Goal: Obtain resource: Obtain resource

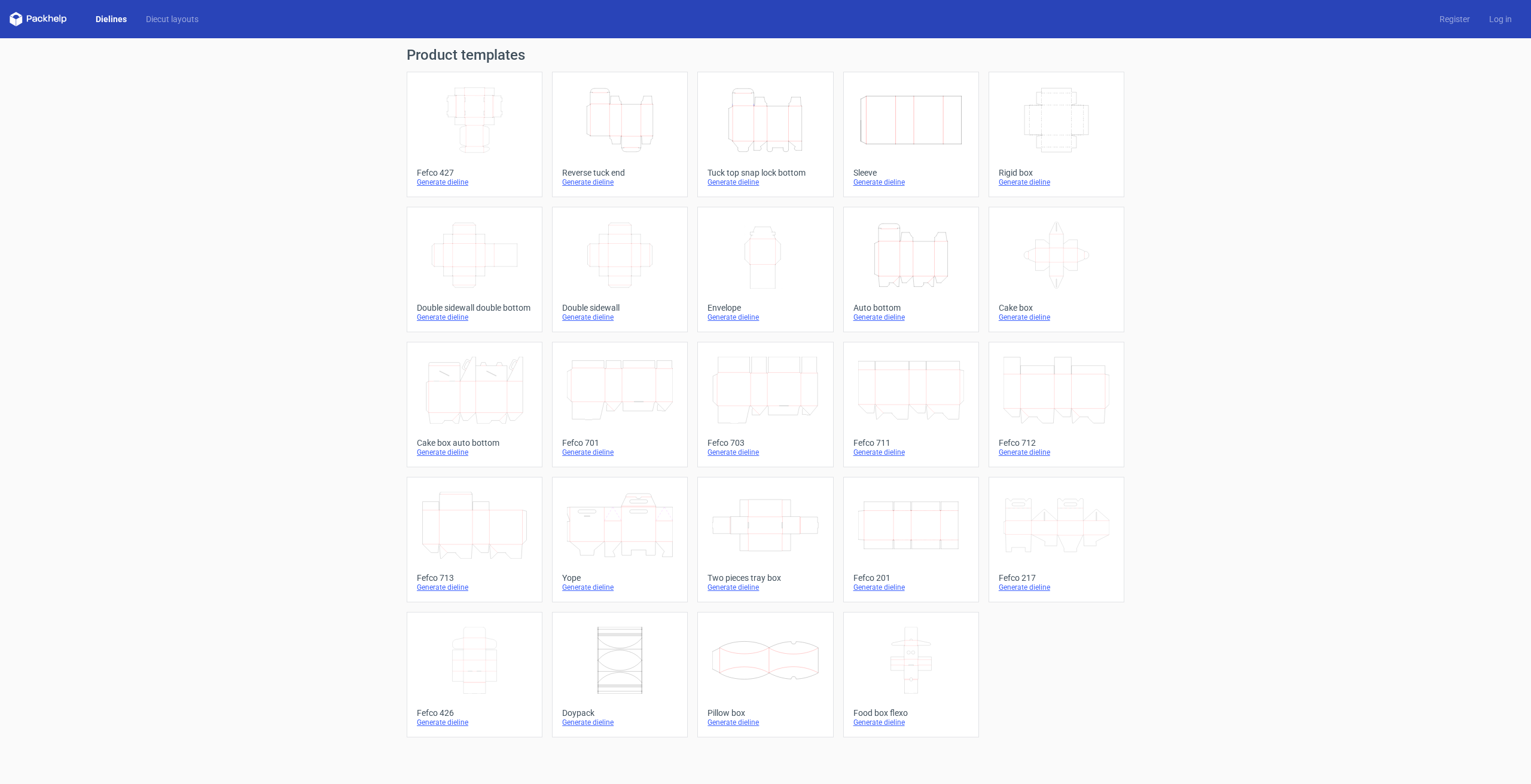
click at [633, 135] on icon "Height Depth Width" at bounding box center [620, 121] width 106 height 67
click at [779, 120] on icon "Height Depth Width" at bounding box center [764, 121] width 106 height 67
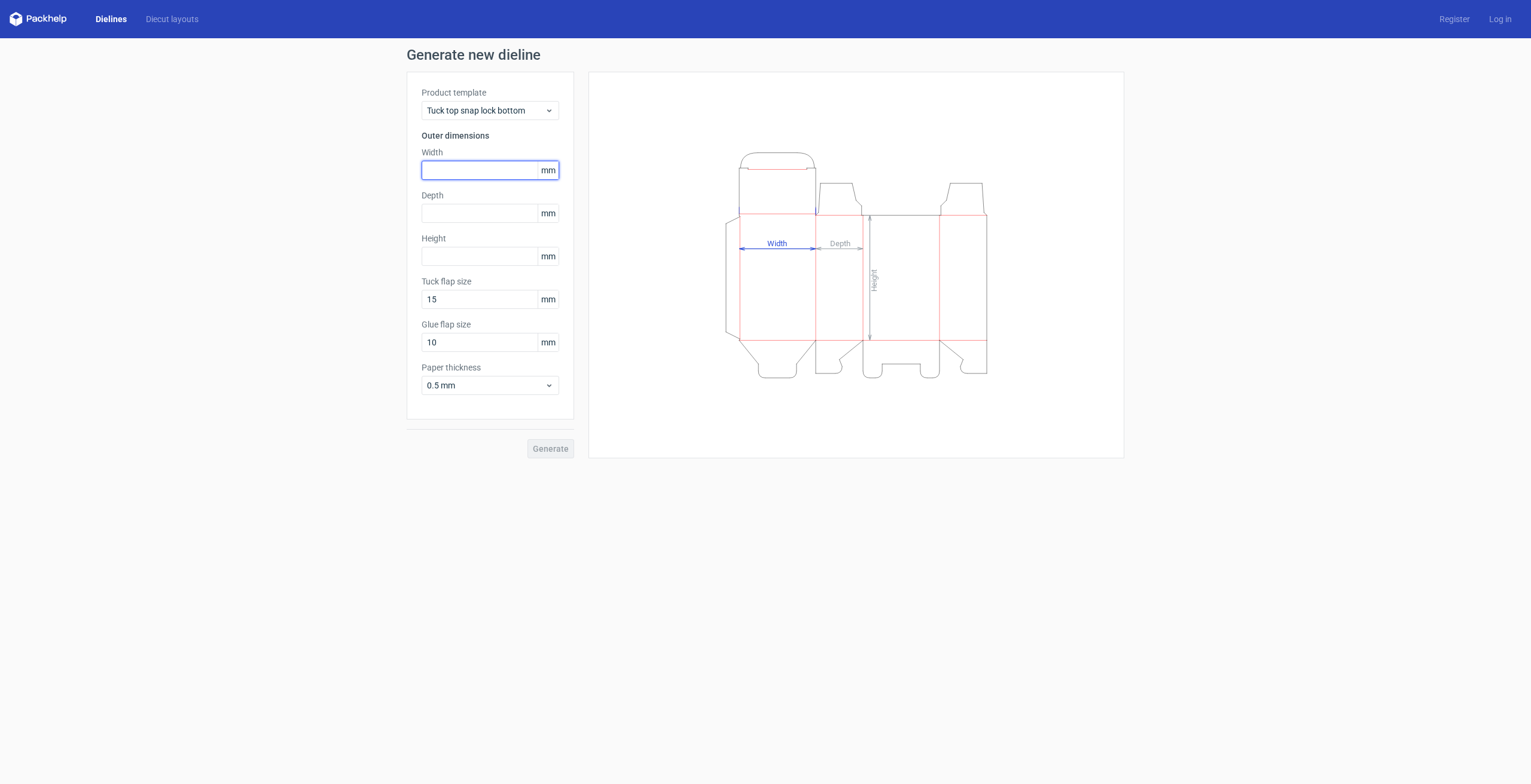
click at [482, 166] on input "text" at bounding box center [490, 170] width 137 height 19
click at [455, 261] on input "text" at bounding box center [490, 256] width 137 height 19
type input "100"
click at [495, 210] on input "text" at bounding box center [490, 213] width 137 height 19
type input "85"
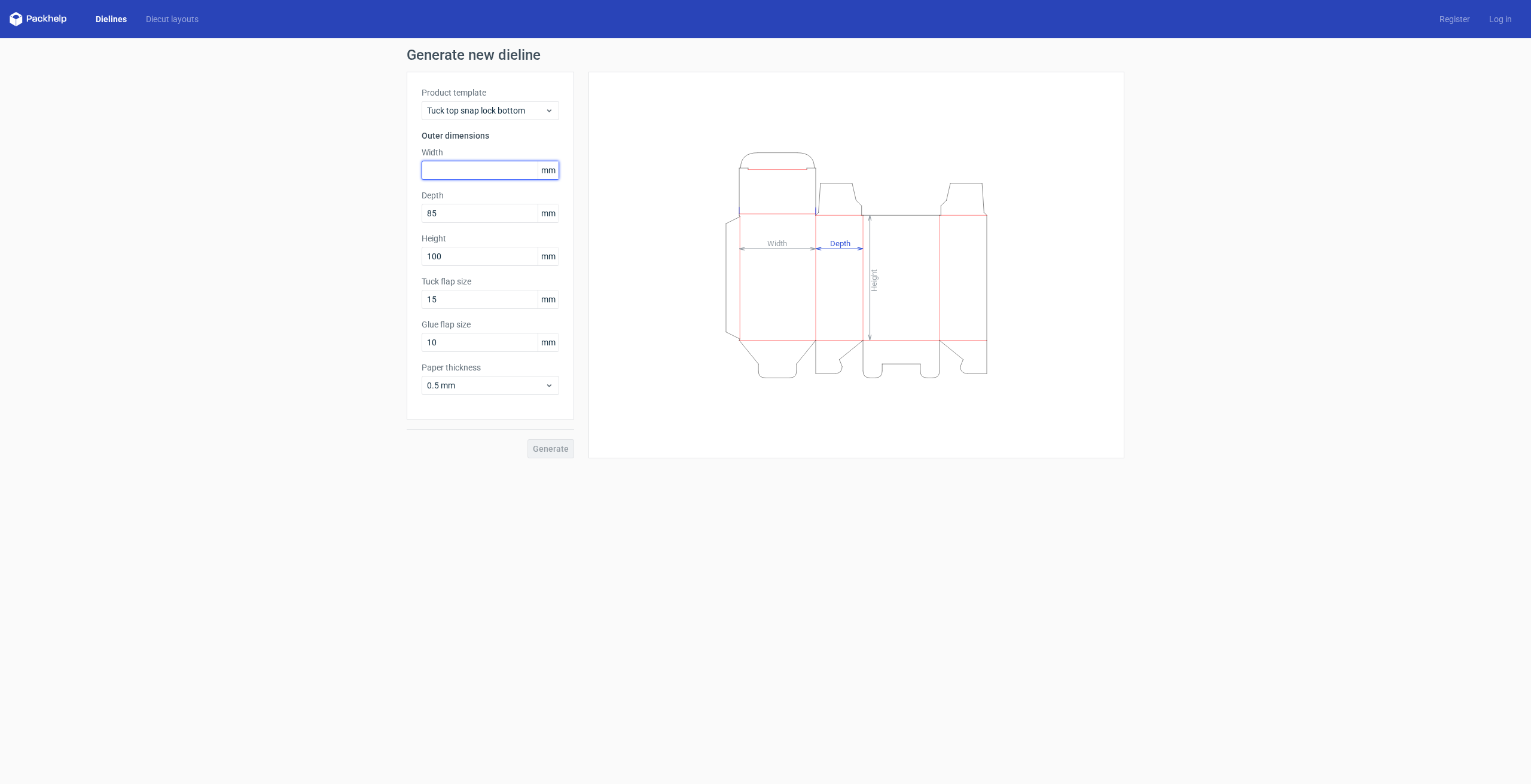
click at [493, 170] on input "text" at bounding box center [490, 170] width 137 height 19
click at [493, 171] on input "text" at bounding box center [490, 170] width 137 height 19
type input "85"
click at [475, 256] on input "100" at bounding box center [490, 256] width 137 height 19
click at [468, 346] on input "10" at bounding box center [490, 343] width 137 height 19
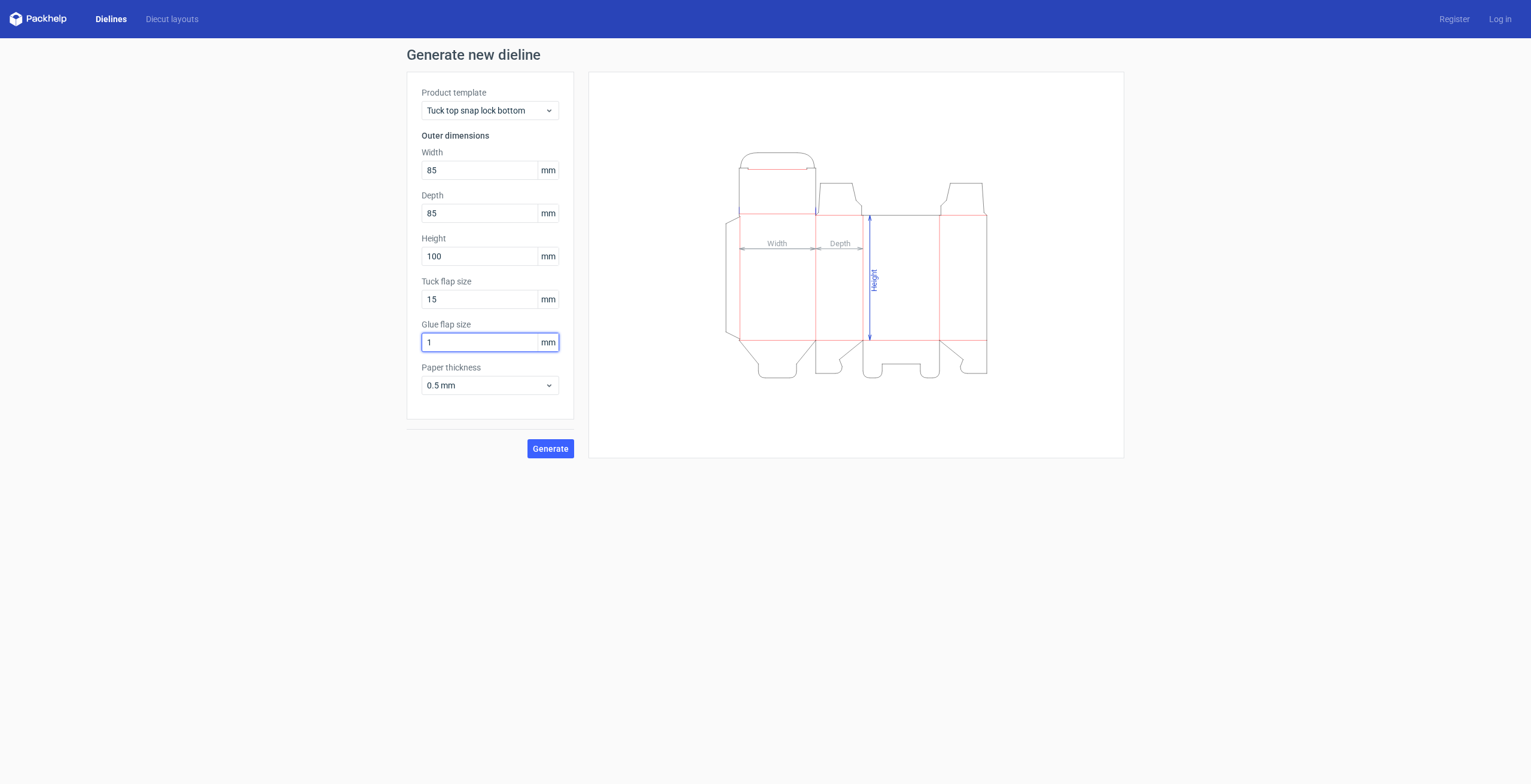
type input "15"
click at [555, 449] on span "Generate" at bounding box center [550, 449] width 36 height 8
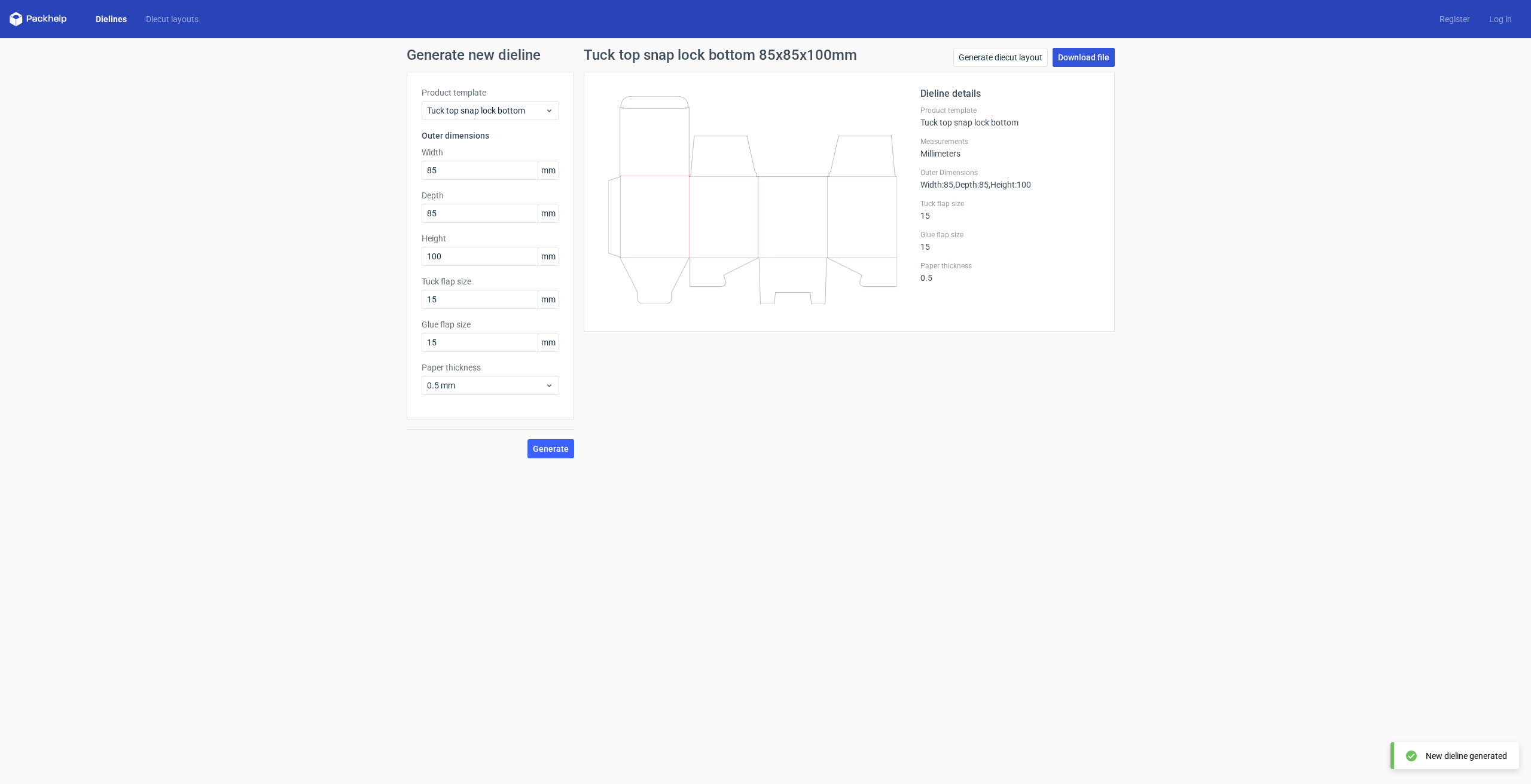
click at [1087, 61] on link "Download file" at bounding box center [1083, 57] width 62 height 19
